Goal: Task Accomplishment & Management: Manage account settings

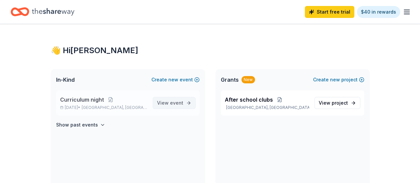
click at [182, 106] on span "View event" at bounding box center [170, 103] width 26 height 8
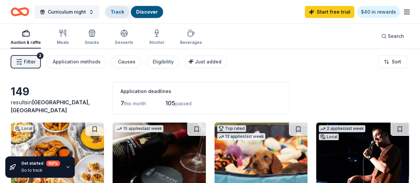
click at [126, 15] on div "Track" at bounding box center [117, 12] width 24 height 12
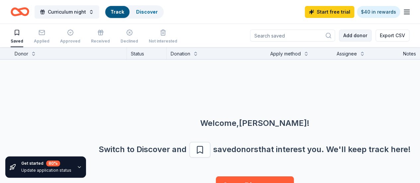
click at [353, 36] on button "Add donor" at bounding box center [355, 36] width 33 height 12
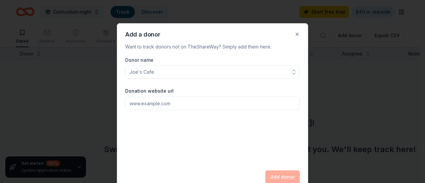
click at [232, 71] on input "Donor name" at bounding box center [212, 71] width 175 height 13
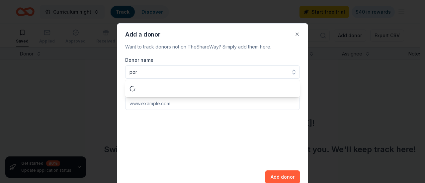
type input "port"
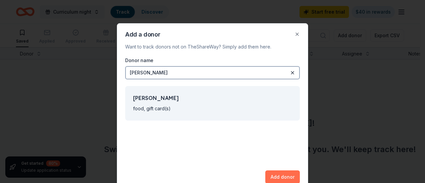
click at [280, 171] on button "Add donor" at bounding box center [282, 176] width 35 height 13
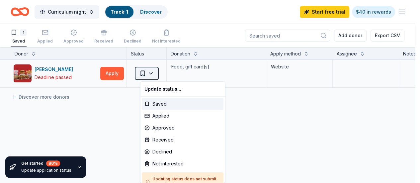
click at [157, 72] on html "Curriculum night Track · 1 Discover Start free trial $40 in rewards 1 Saved App…" at bounding box center [210, 91] width 420 height 183
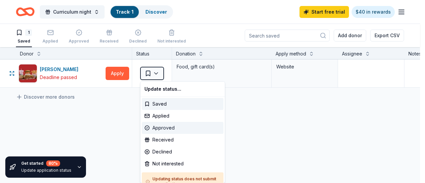
click at [175, 129] on div "Approved" at bounding box center [183, 128] width 82 height 12
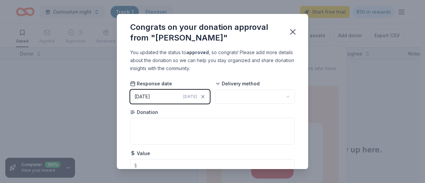
click at [246, 101] on html "Curriculum night Track · 1 Discover Start free trial $50 in rewards Saved Appli…" at bounding box center [212, 91] width 425 height 183
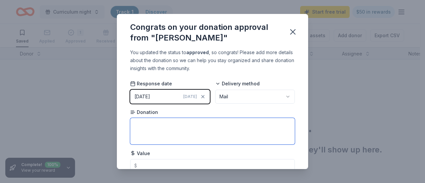
click at [243, 128] on textarea at bounding box center [212, 131] width 165 height 27
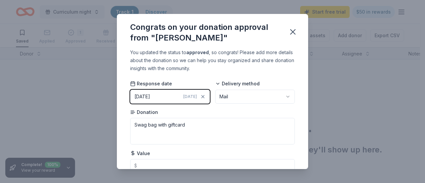
click at [294, 126] on div "You updated the status to approved , so congrats! Please add more details about…" at bounding box center [212, 108] width 191 height 121
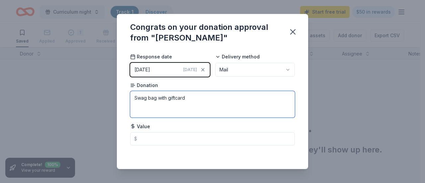
click at [176, 98] on textarea "Swag bag with giftcard" at bounding box center [212, 104] width 165 height 27
type textarea "Swag bag with gift card"
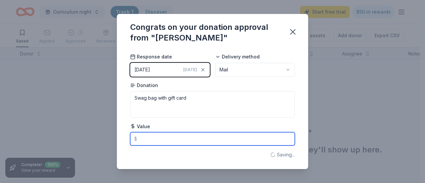
click at [150, 140] on input "text" at bounding box center [212, 138] width 165 height 13
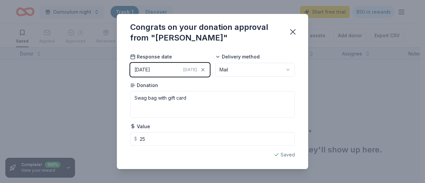
type input "25.00"
click at [294, 110] on div "You updated the status to approved , so congrats! Please add more details about…" at bounding box center [212, 108] width 191 height 121
click at [289, 34] on icon "button" at bounding box center [292, 31] width 9 height 9
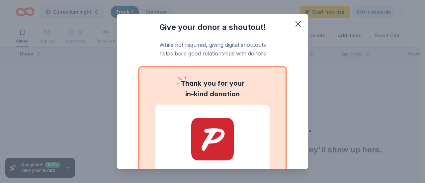
scroll to position [72, 0]
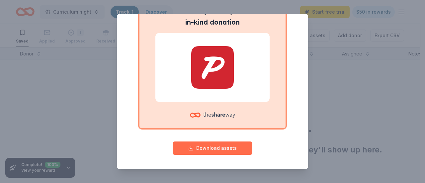
click at [208, 147] on button "Download assets" at bounding box center [213, 147] width 80 height 13
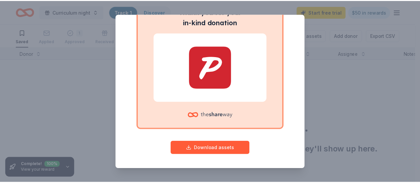
scroll to position [0, 0]
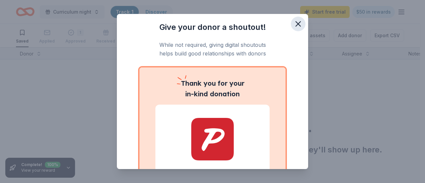
click at [294, 26] on icon "button" at bounding box center [298, 23] width 9 height 9
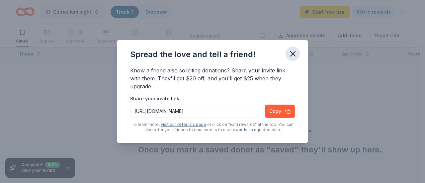
click at [299, 53] on button "button" at bounding box center [293, 53] width 15 height 15
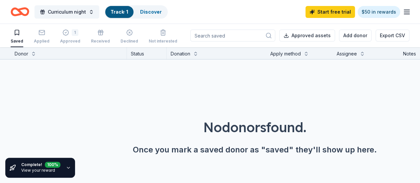
click at [335, 95] on div "No donors found. Once you mark a saved donor as "saved" they'll show up here." at bounding box center [255, 117] width 420 height 117
